Goal: Information Seeking & Learning: Learn about a topic

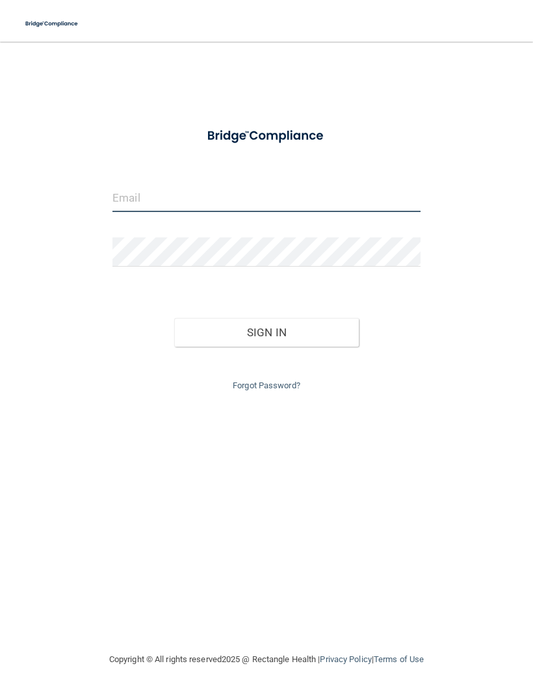
click at [124, 195] on input "email" at bounding box center [266, 197] width 308 height 29
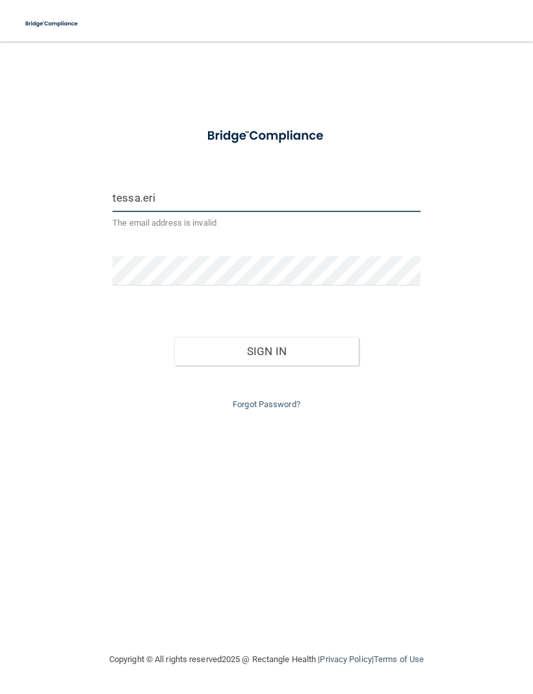
type input "tessa.eri"
click at [282, 399] on link "Forgot Password?" at bounding box center [267, 404] width 68 height 10
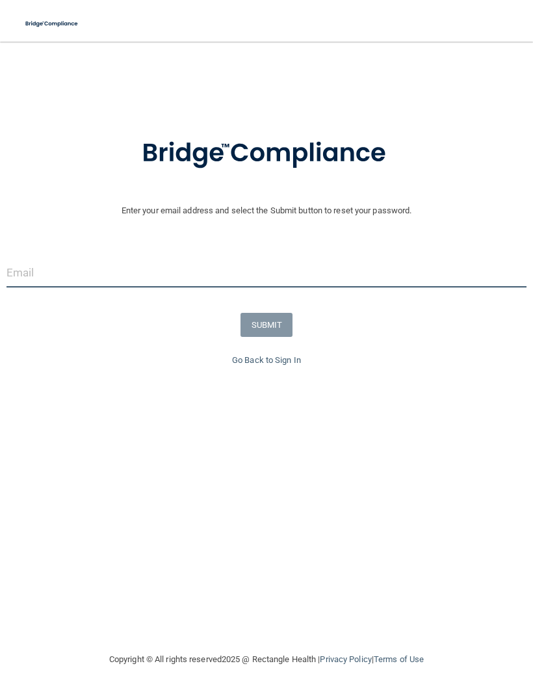
click at [46, 274] on input "email" at bounding box center [267, 272] width 520 height 29
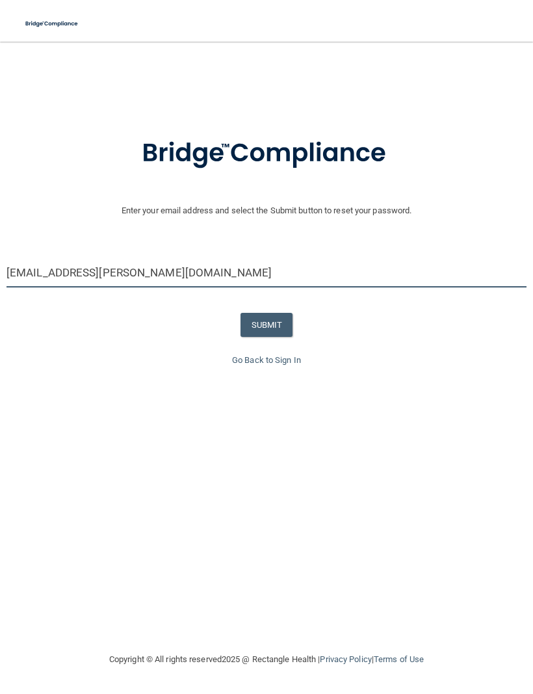
type input "[EMAIL_ADDRESS][PERSON_NAME][DOMAIN_NAME]"
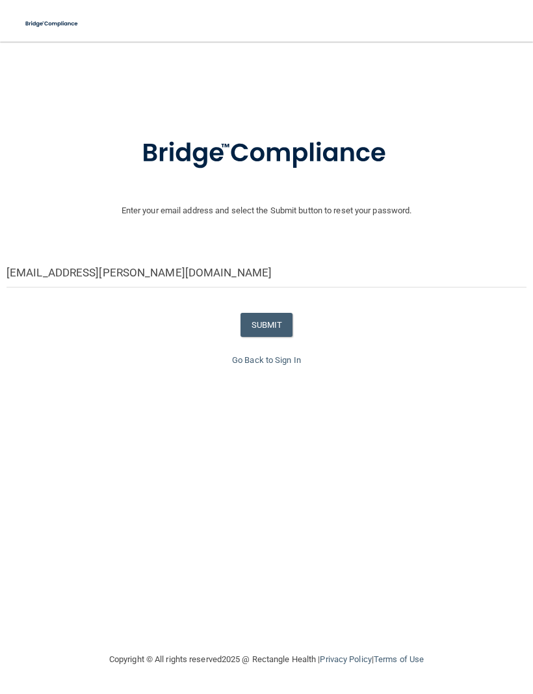
click at [288, 321] on button "SUBMIT" at bounding box center [267, 325] width 53 height 24
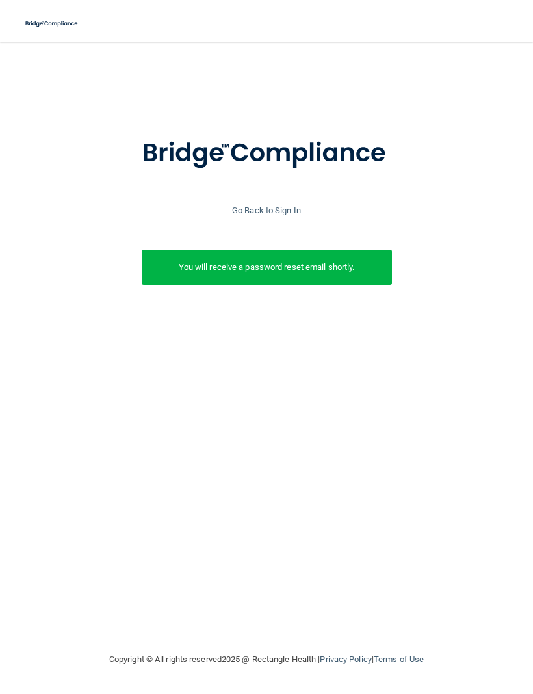
click at [281, 211] on link "Go Back to Sign In" at bounding box center [266, 210] width 69 height 10
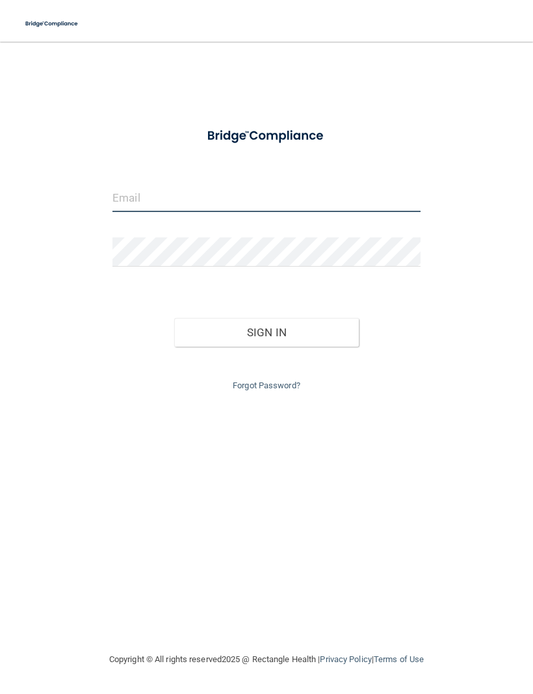
click at [127, 202] on input "email" at bounding box center [266, 197] width 308 height 29
click at [284, 190] on input "email" at bounding box center [266, 197] width 308 height 29
type input "[EMAIL_ADDRESS][PERSON_NAME][DOMAIN_NAME]"
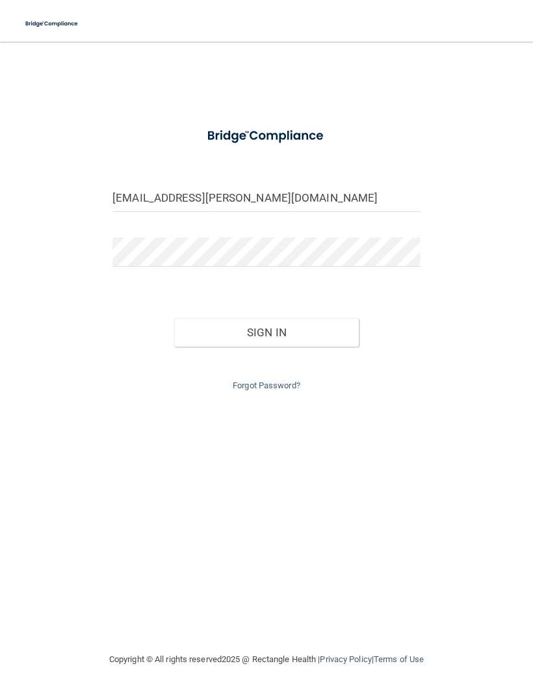
click at [326, 330] on button "Sign In" at bounding box center [266, 332] width 185 height 29
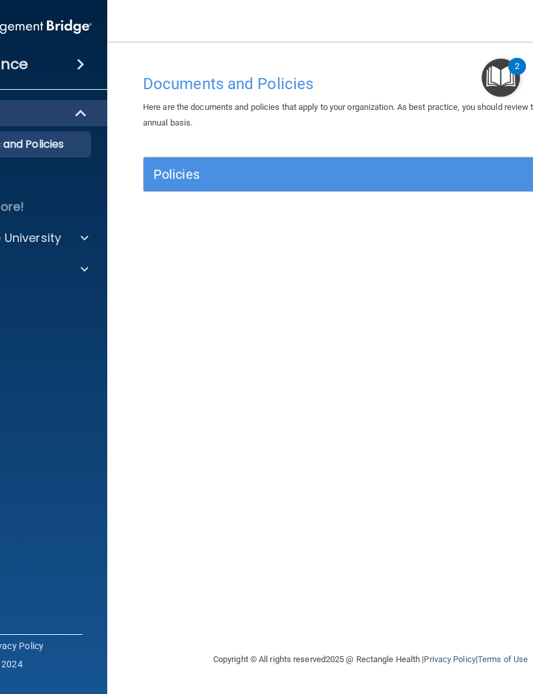
click at [79, 65] on span at bounding box center [81, 65] width 8 height 16
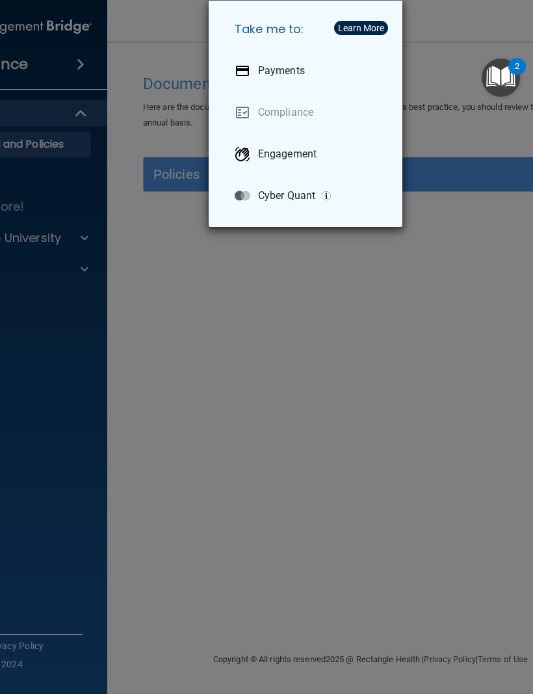
click at [476, 325] on div "Take me to: Payments Compliance Engagement Cyber Quant" at bounding box center [266, 347] width 533 height 694
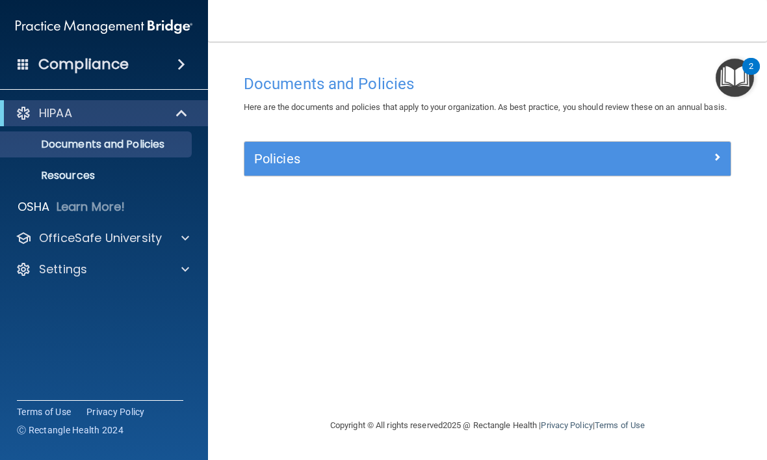
click at [185, 235] on span at bounding box center [185, 238] width 8 height 16
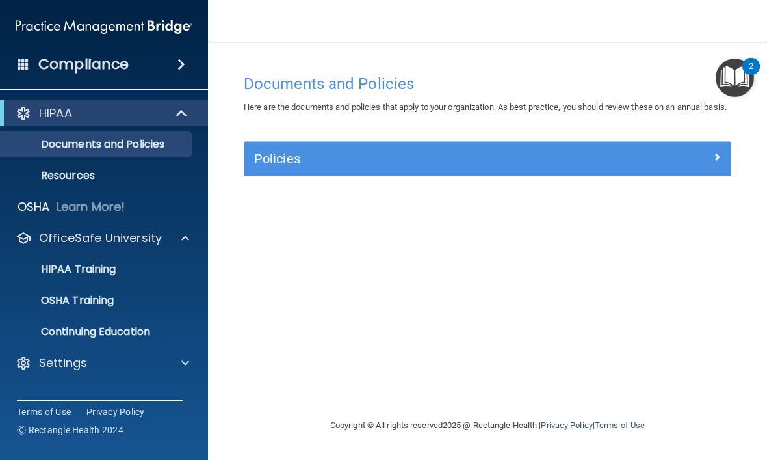
click at [90, 174] on p "Resources" at bounding box center [96, 175] width 177 height 13
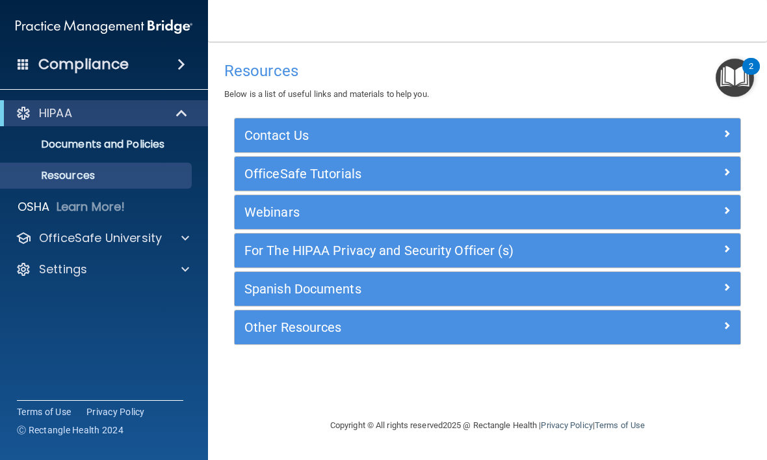
click at [185, 70] on span at bounding box center [181, 65] width 8 height 16
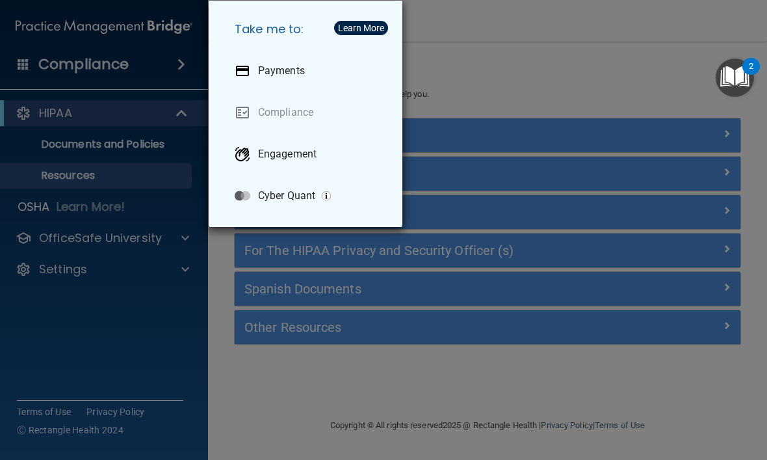
click at [190, 390] on div "Take me to: Payments Compliance Engagement Cyber Quant" at bounding box center [383, 230] width 767 height 460
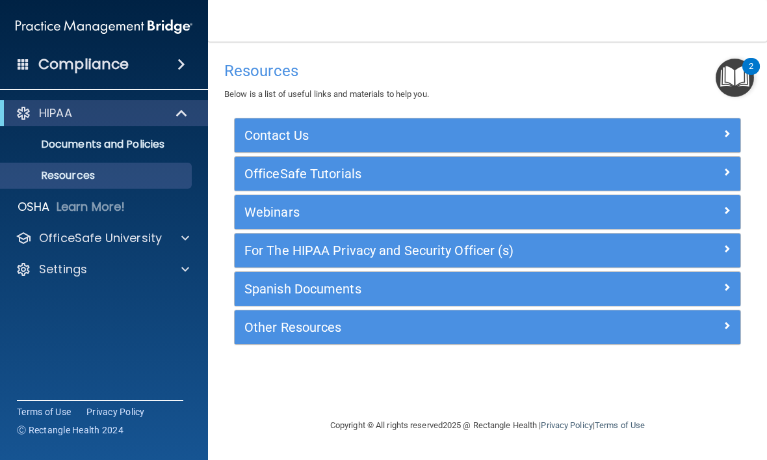
click at [164, 150] on p "Documents and Policies" at bounding box center [96, 144] width 177 height 13
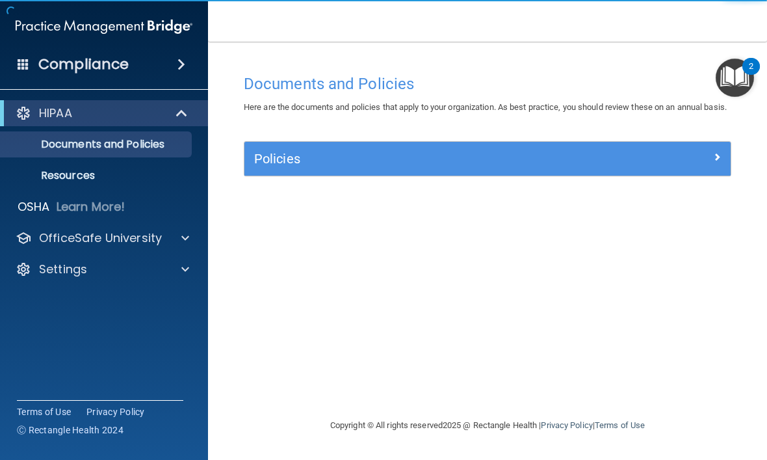
click at [173, 237] on div at bounding box center [183, 238] width 33 height 16
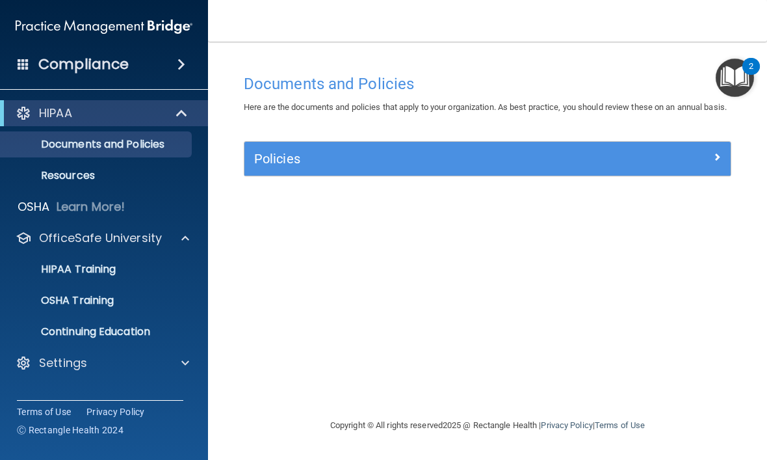
click at [131, 274] on div "HIPAA Training" at bounding box center [96, 269] width 177 height 13
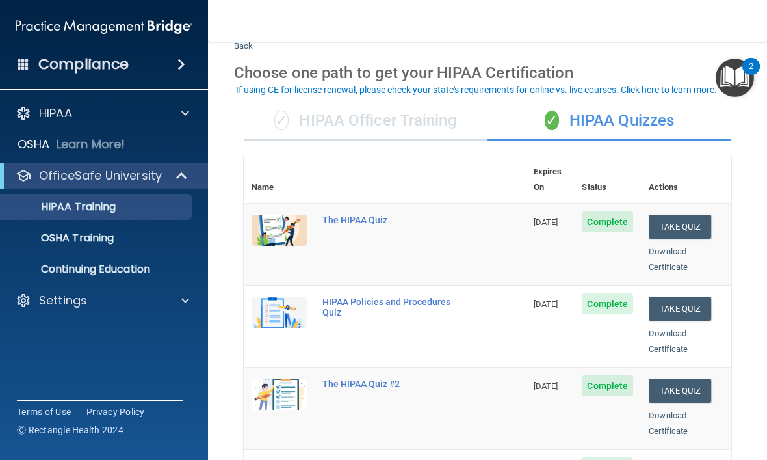
scroll to position [33, 0]
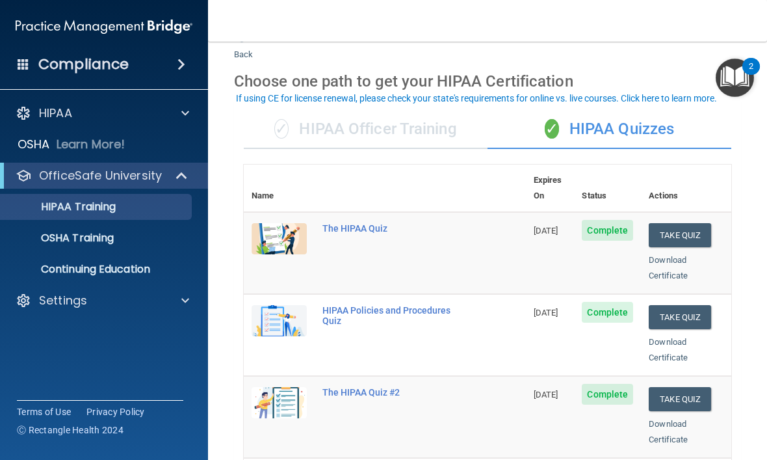
click at [437, 138] on div "✓ HIPAA Officer Training" at bounding box center [366, 129] width 244 height 39
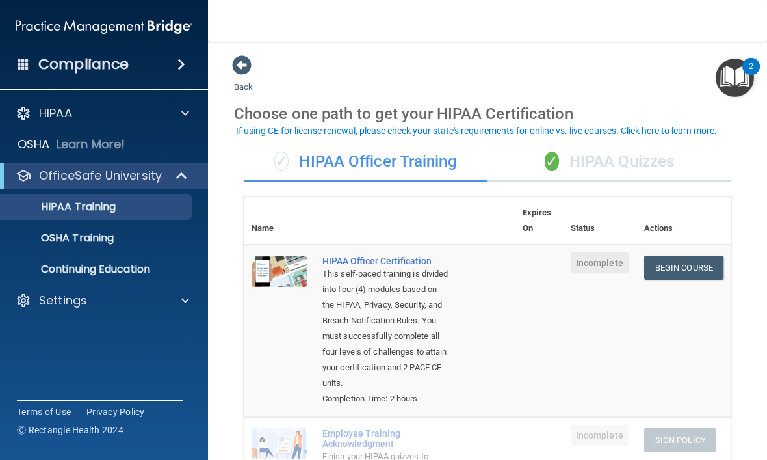
scroll to position [0, 0]
click at [532, 161] on div "✓ HIPAA Quizzes" at bounding box center [610, 161] width 244 height 39
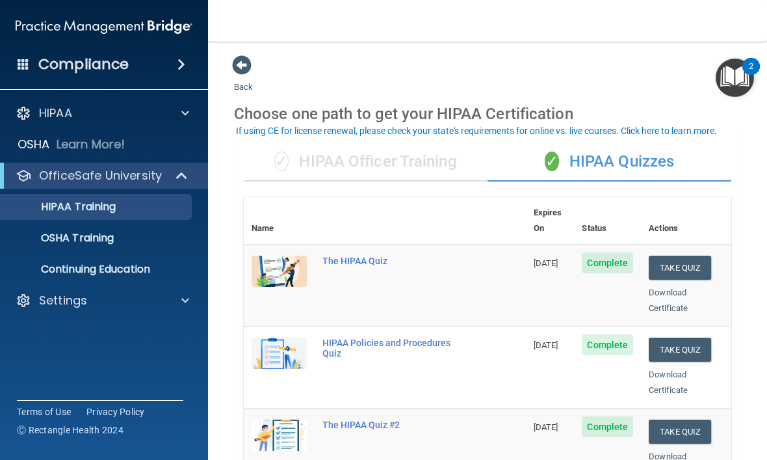
click at [358, 255] on div "The HIPAA Quiz" at bounding box center [391, 260] width 138 height 10
click at [532, 287] on link "Download Certificate" at bounding box center [668, 299] width 39 height 25
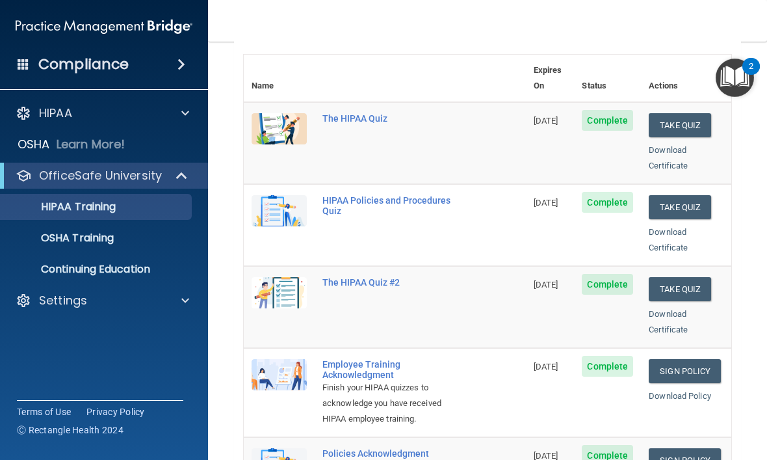
scroll to position [144, 0]
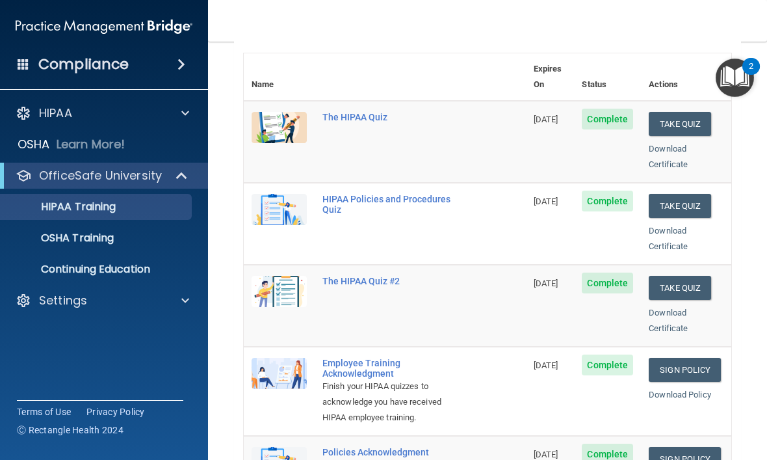
click at [532, 226] on link "Download Certificate" at bounding box center [668, 238] width 39 height 25
click at [532, 307] on link "Download Certificate" at bounding box center [668, 319] width 39 height 25
click at [532, 144] on link "Download Certificate" at bounding box center [668, 156] width 39 height 25
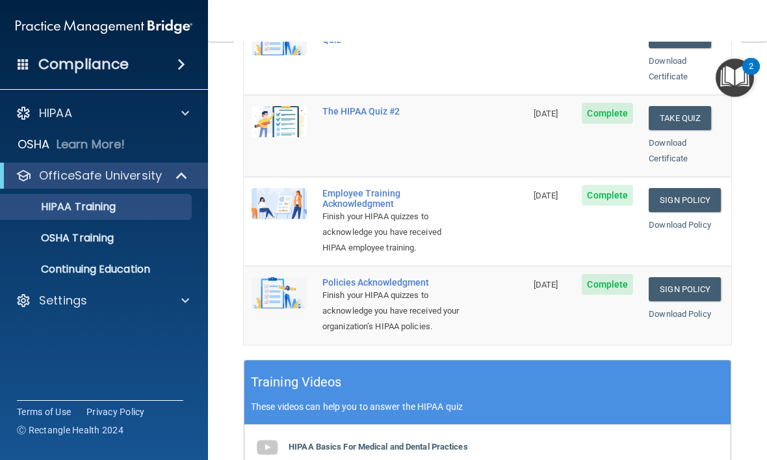
scroll to position [324, 0]
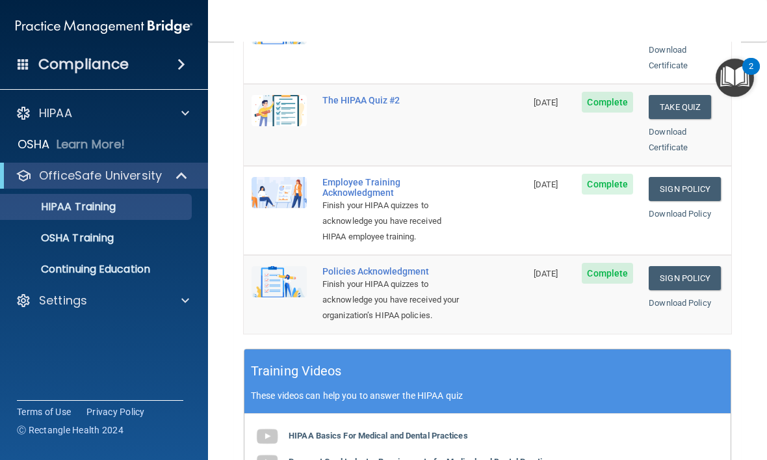
click at [532, 209] on link "Download Policy" at bounding box center [680, 214] width 62 height 10
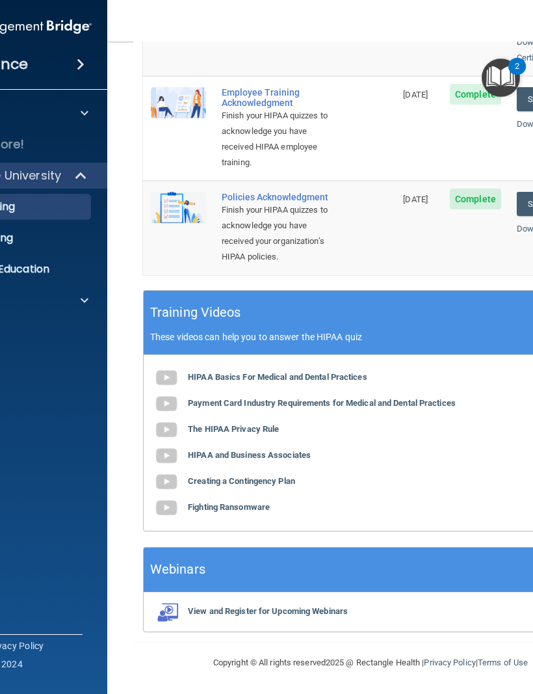
scroll to position [412, 0]
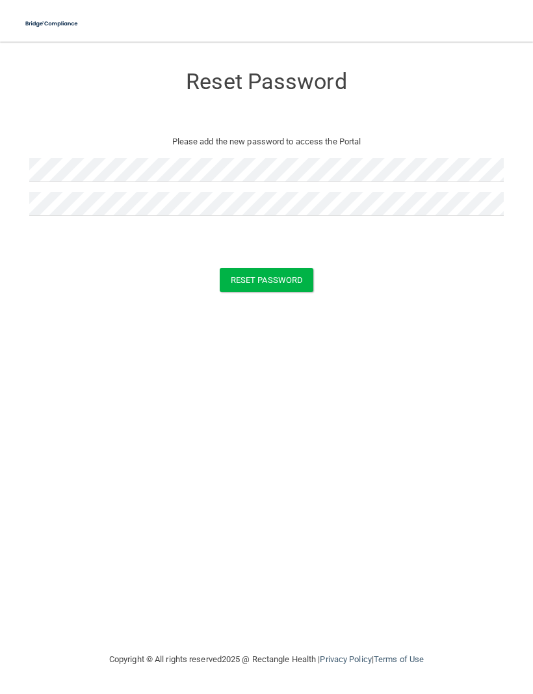
click at [285, 282] on button "Reset Password" at bounding box center [267, 280] width 94 height 24
